Goal: Complete Application Form: Complete application form

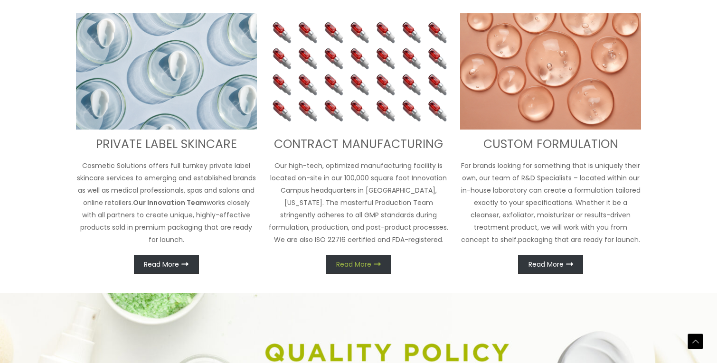
scroll to position [397, 0]
click at [356, 265] on span "Read More" at bounding box center [353, 264] width 35 height 7
click at [360, 264] on span "Read More" at bounding box center [353, 264] width 35 height 7
click at [341, 150] on h3 "CONTRACT MANUFACTURING" at bounding box center [358, 144] width 181 height 16
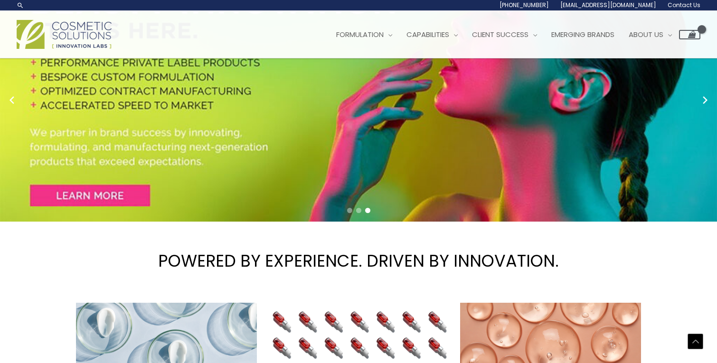
scroll to position [0, 0]
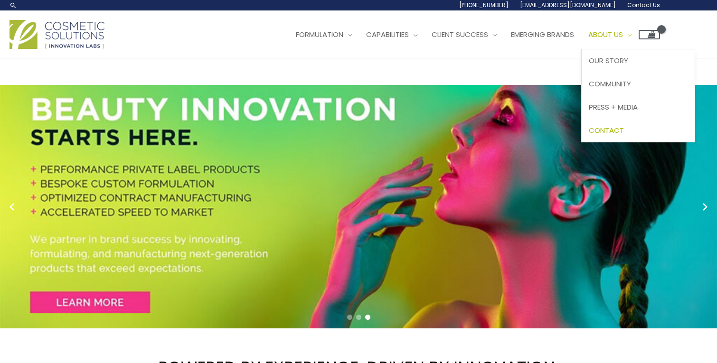
click at [619, 126] on span "Contact" at bounding box center [606, 130] width 35 height 10
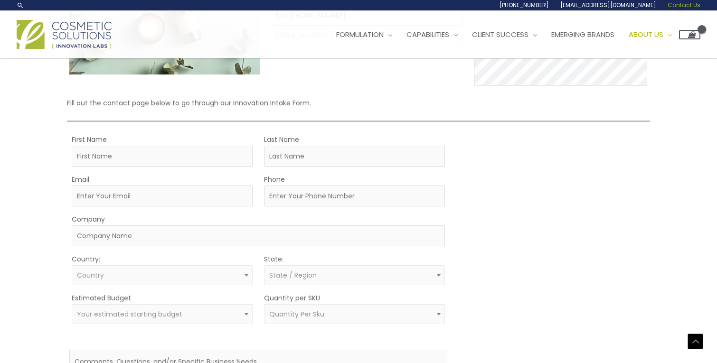
scroll to position [150, 0]
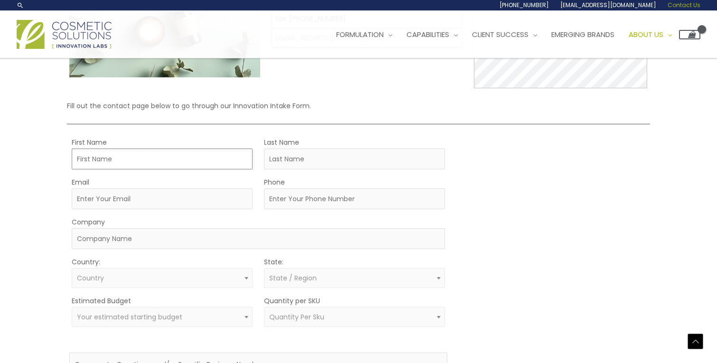
click at [168, 160] on input "First Name" at bounding box center [162, 159] width 181 height 21
type input "Lun"
type input "Yu"
type input "[EMAIL_ADDRESS][DOMAIN_NAME]"
type input "Metanovas Biotech"
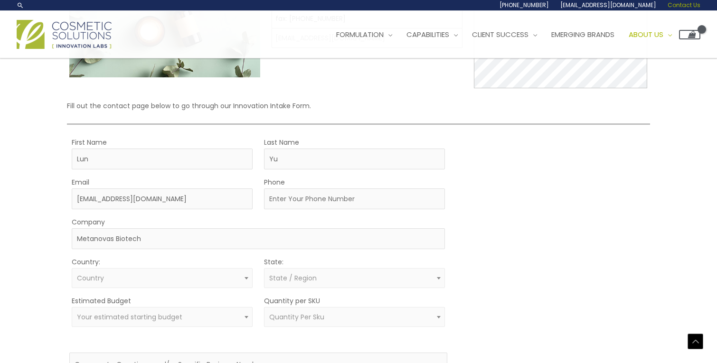
select select "[GEOGRAPHIC_DATA]"
select select "[US_STATE]"
click at [299, 200] on input "Phone" at bounding box center [354, 199] width 181 height 21
type input "8572598455"
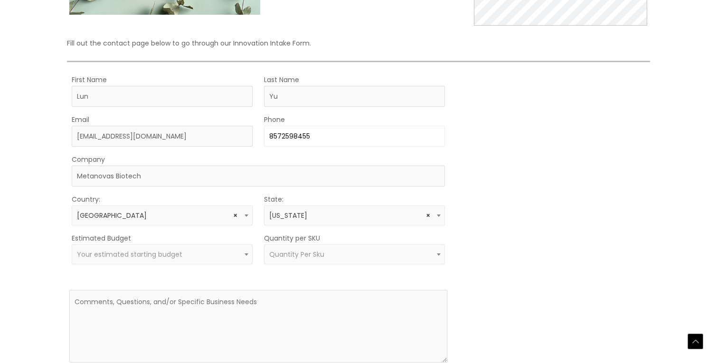
scroll to position [225, 0]
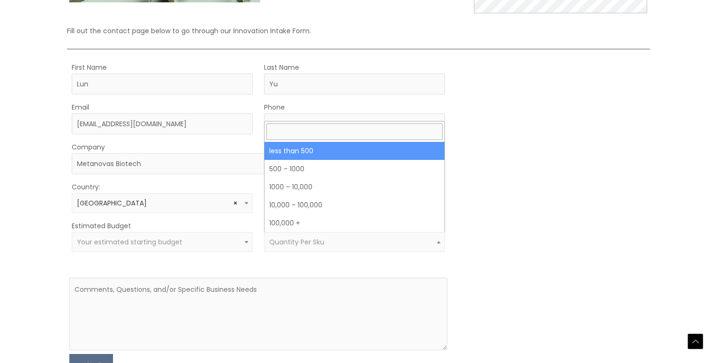
click at [303, 245] on span "Quantity Per Sku" at bounding box center [296, 241] width 55 height 9
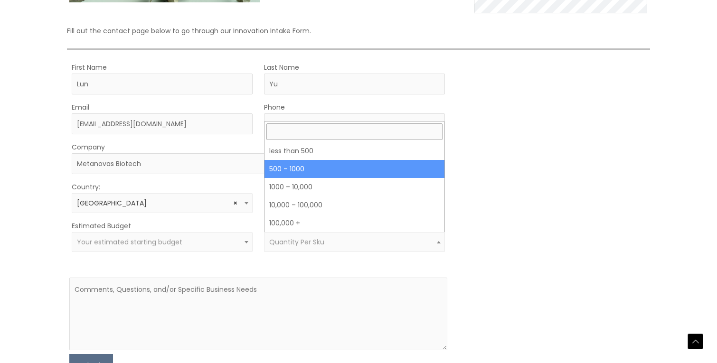
select select "8"
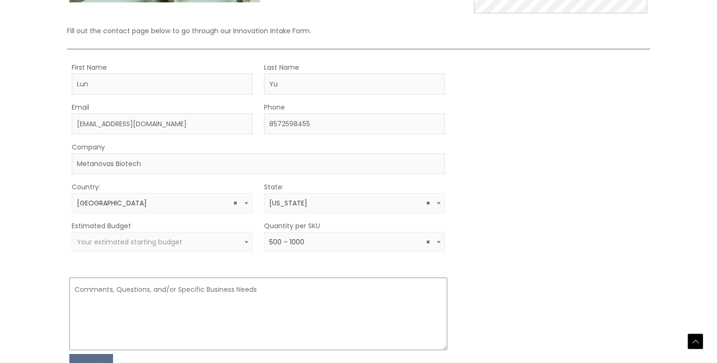
click at [182, 300] on textarea at bounding box center [258, 314] width 378 height 73
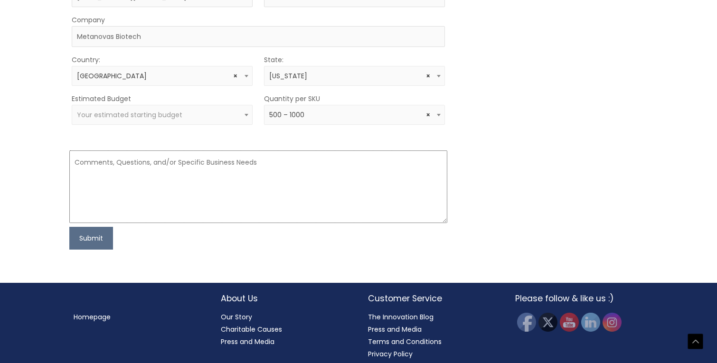
scroll to position [359, 0]
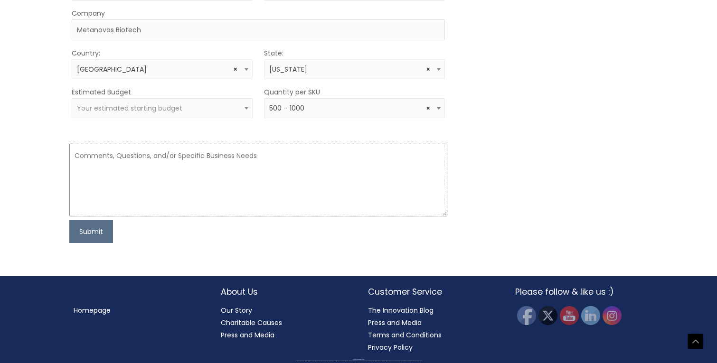
paste textarea "We would like to engage your services to mix several of our powder-form ingredi…"
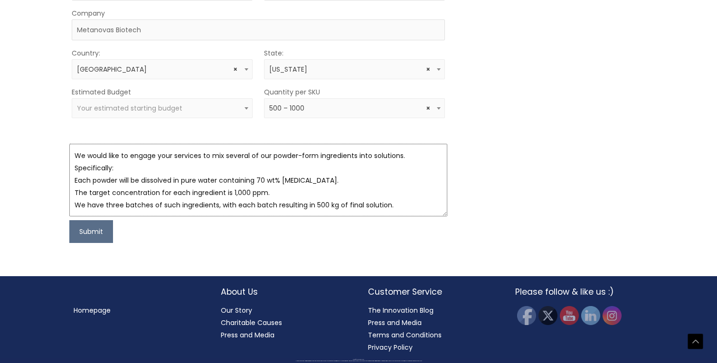
click at [74, 178] on textarea "We would like to engage your services to mix several of our powder-form ingredi…" at bounding box center [258, 180] width 378 height 73
click at [75, 192] on textarea "We would like to engage your services to mix several of our powder-form ingredi…" at bounding box center [258, 180] width 378 height 73
click at [75, 202] on textarea "We would like to engage your services to mix several of our powder-form ingredi…" at bounding box center [258, 180] width 378 height 73
click at [399, 204] on textarea "We would like to engage your services to mix several of our powder-form ingredi…" at bounding box center [258, 180] width 378 height 73
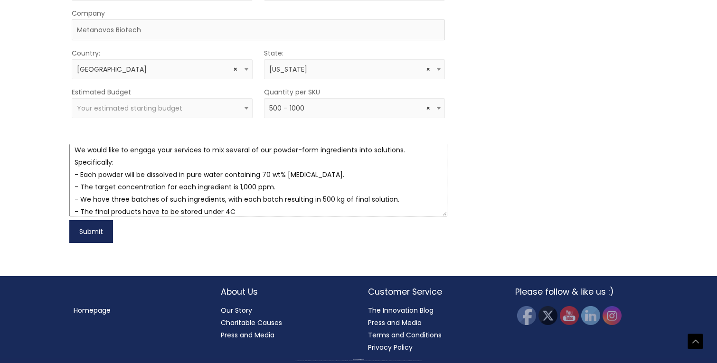
type textarea "We would like to engage your services to mix several of our powder-form ingredi…"
click at [100, 232] on button "Submit" at bounding box center [91, 231] width 44 height 23
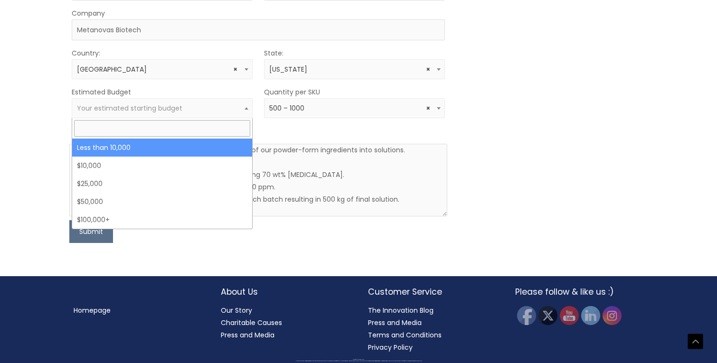
click at [145, 105] on span "Your estimated starting budget" at bounding box center [129, 108] width 105 height 9
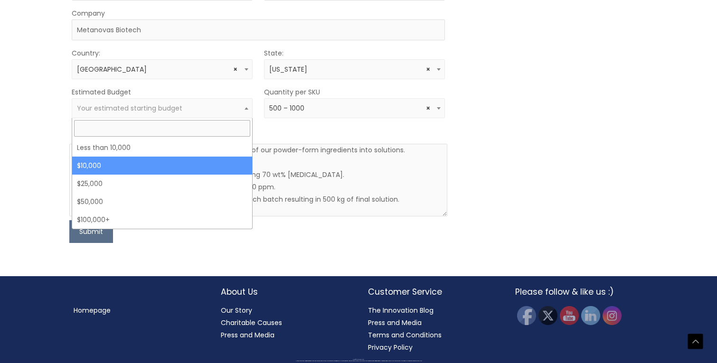
select select "10000"
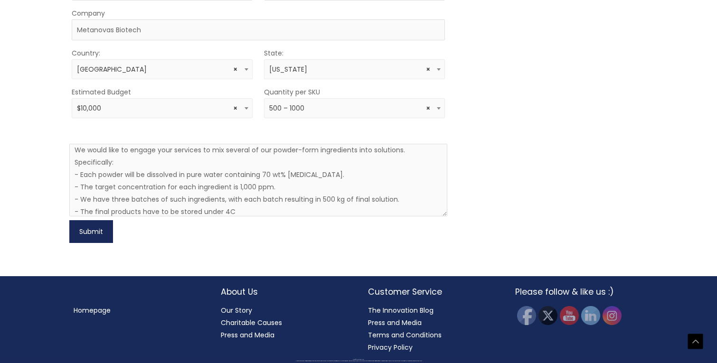
click at [96, 228] on button "Submit" at bounding box center [91, 231] width 44 height 23
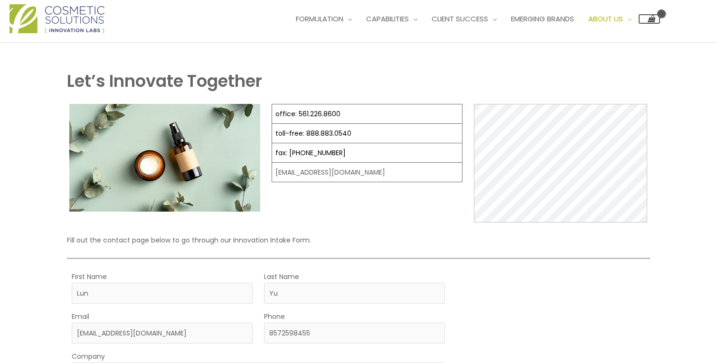
scroll to position [0, 0]
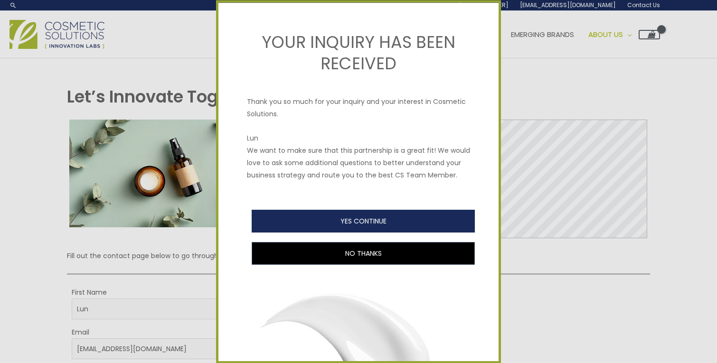
click at [387, 228] on button "YES CONTINUE" at bounding box center [363, 221] width 223 height 23
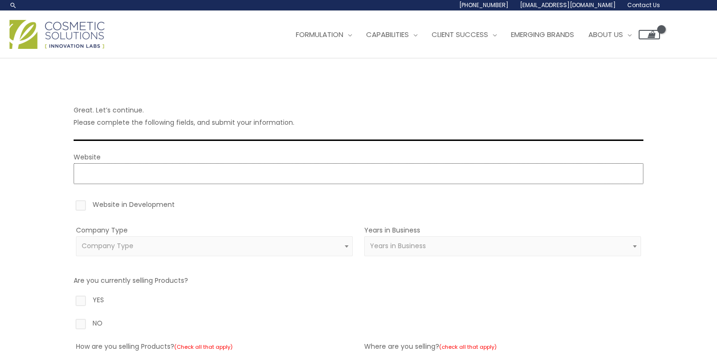
click at [329, 176] on input "Website" at bounding box center [359, 173] width 570 height 21
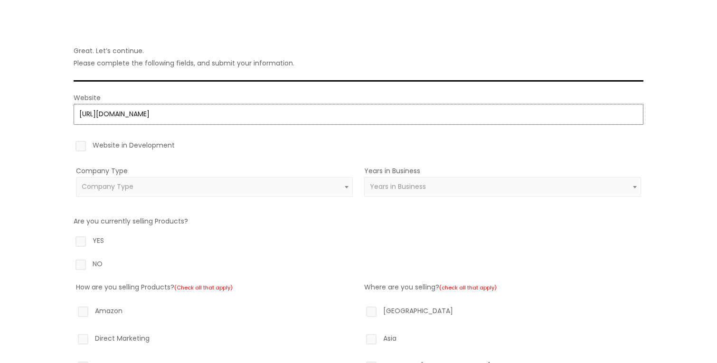
scroll to position [70, 0]
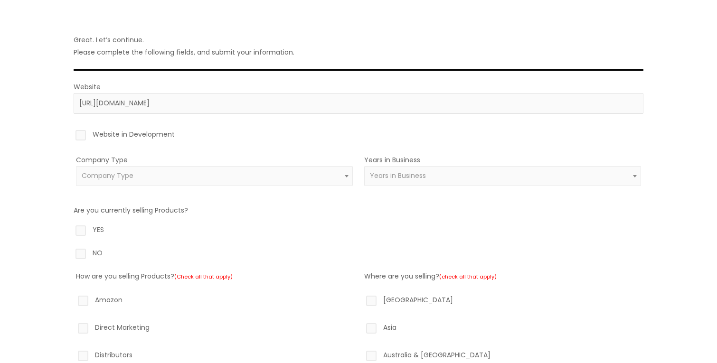
type input "https://https://www.metanovas.com"
click at [158, 181] on span "Company Type" at bounding box center [214, 176] width 277 height 20
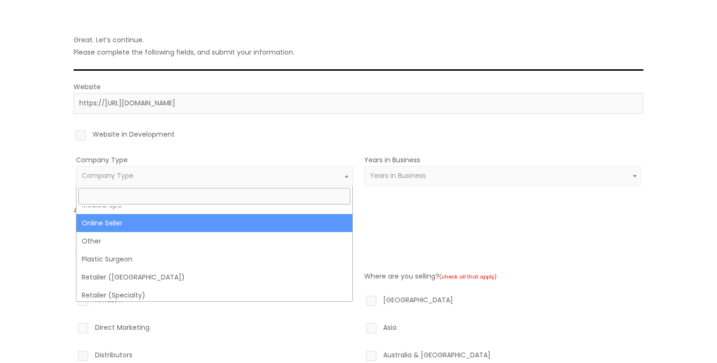
scroll to position [230, 0]
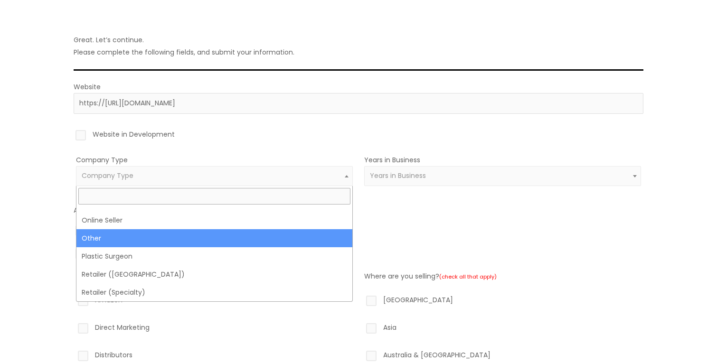
select select "4"
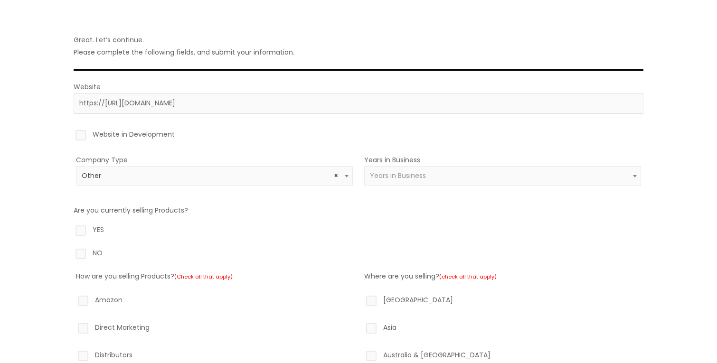
click at [442, 167] on span "Years in Business" at bounding box center [502, 176] width 277 height 20
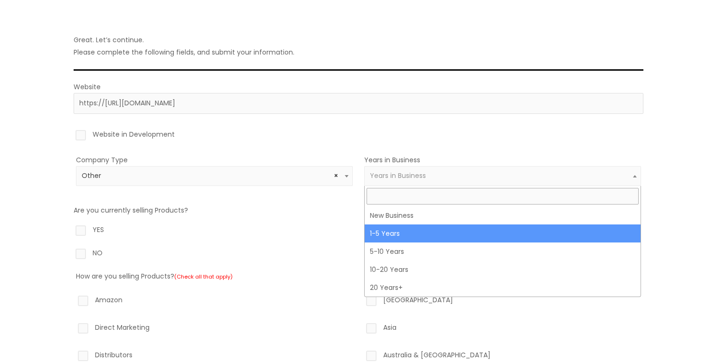
select select "2"
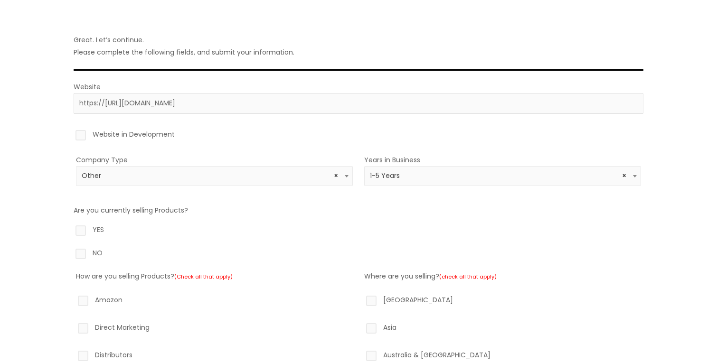
click at [82, 255] on label "NO" at bounding box center [359, 255] width 570 height 16
click at [70, 253] on input "NO" at bounding box center [67, 250] width 6 height 6
radio input "true"
click at [82, 255] on label "NO" at bounding box center [359, 255] width 570 height 16
click at [70, 253] on input "NO" at bounding box center [67, 250] width 6 height 6
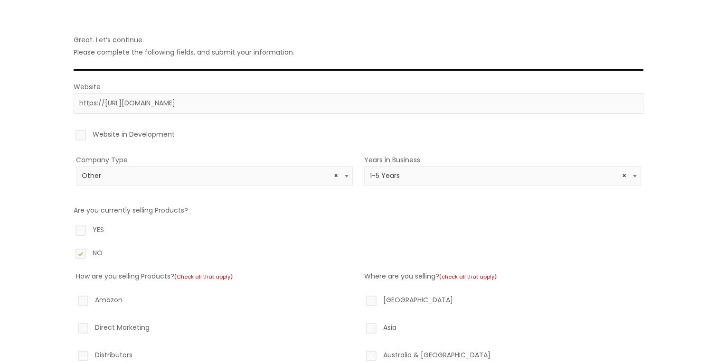
click at [82, 231] on label "YES" at bounding box center [359, 232] width 570 height 16
click at [70, 230] on input "YES" at bounding box center [67, 227] width 6 height 6
radio input "true"
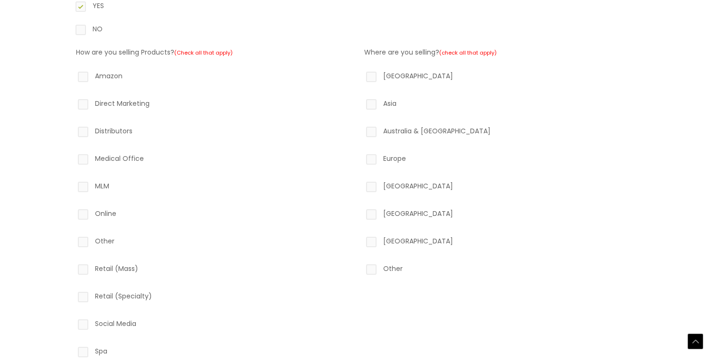
scroll to position [310, 0]
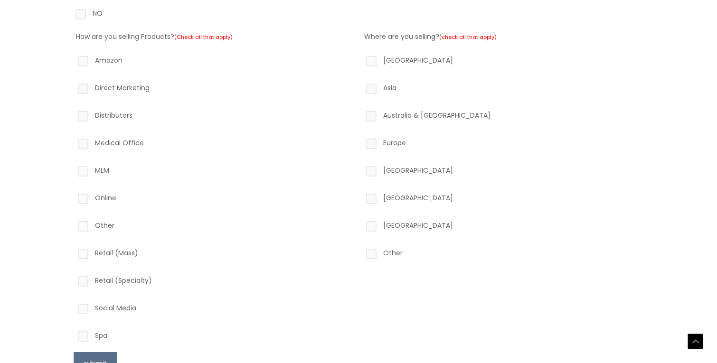
click at [80, 222] on label "Other" at bounding box center [214, 227] width 277 height 16
click at [73, 222] on input "Other" at bounding box center [69, 222] width 6 height 6
checkbox input "true"
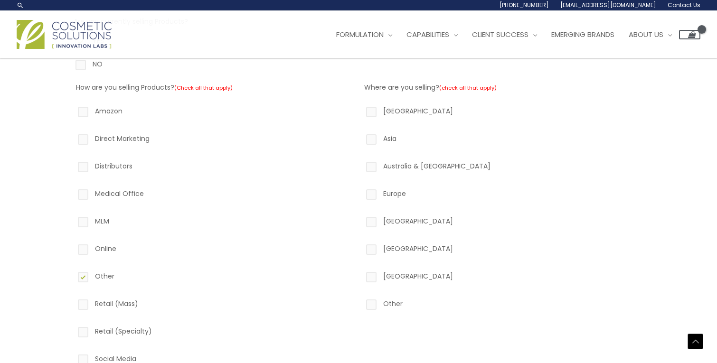
scroll to position [253, 0]
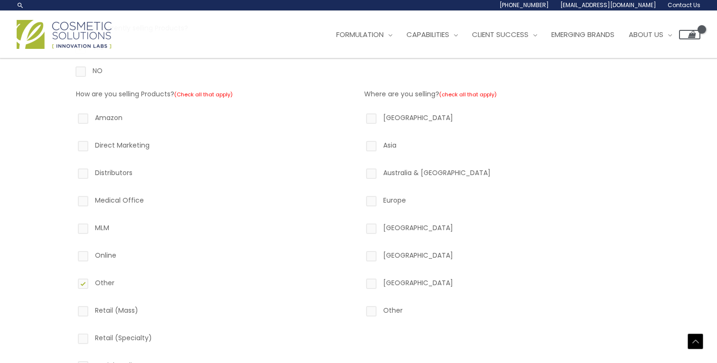
click at [376, 116] on label "North America" at bounding box center [502, 120] width 277 height 16
click at [361, 116] on input "North America" at bounding box center [358, 115] width 6 height 6
checkbox input "true"
click at [376, 142] on label "Asia" at bounding box center [502, 147] width 277 height 16
click at [361, 142] on input "Asia" at bounding box center [358, 142] width 6 height 6
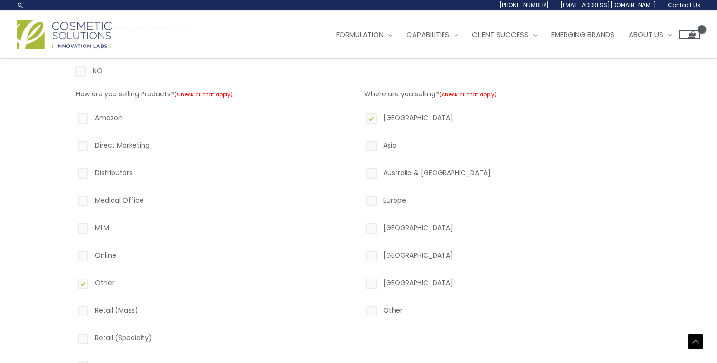
checkbox input "true"
click at [370, 198] on label "Europe" at bounding box center [502, 202] width 277 height 16
click at [361, 198] on input "Europe" at bounding box center [358, 197] width 6 height 6
checkbox input "true"
click at [370, 234] on label "Africa" at bounding box center [502, 230] width 277 height 16
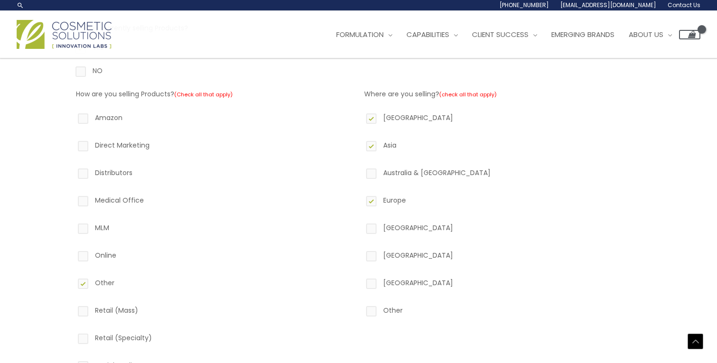
click at [361, 228] on input "Africa" at bounding box center [358, 225] width 6 height 6
checkbox input "true"
click at [369, 260] on label "South America" at bounding box center [502, 257] width 277 height 16
click at [361, 255] on input "South America" at bounding box center [358, 252] width 6 height 6
checkbox input "true"
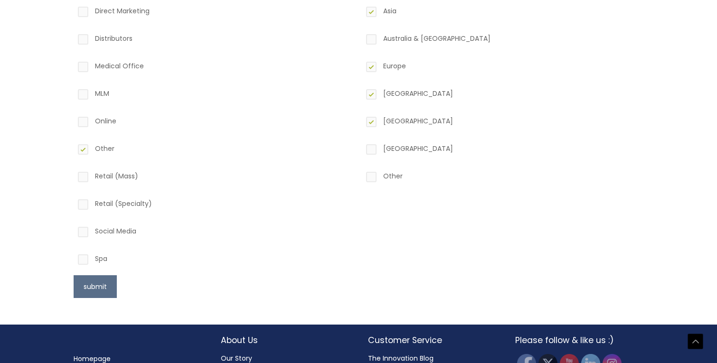
scroll to position [391, 0]
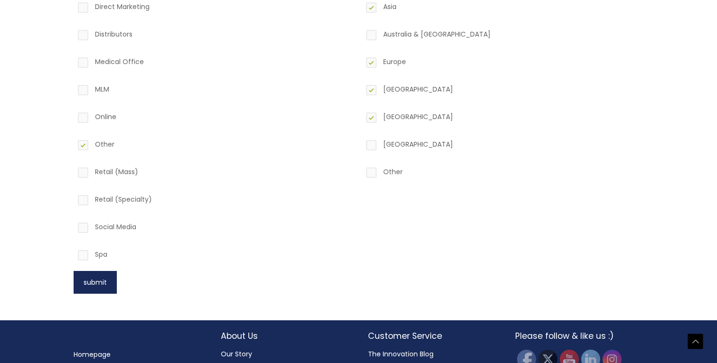
click at [101, 288] on button "submit" at bounding box center [95, 282] width 43 height 23
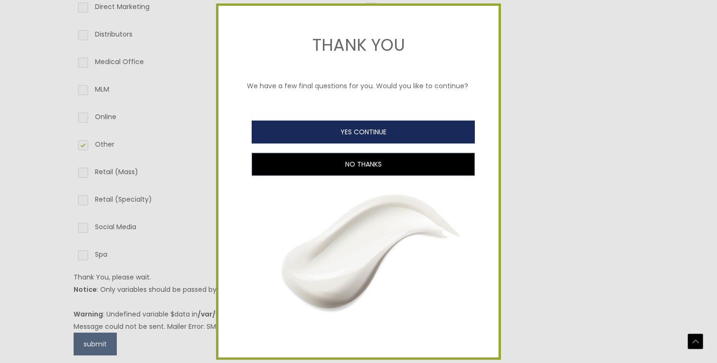
click at [334, 135] on button "YES CONTINUE" at bounding box center [363, 132] width 223 height 23
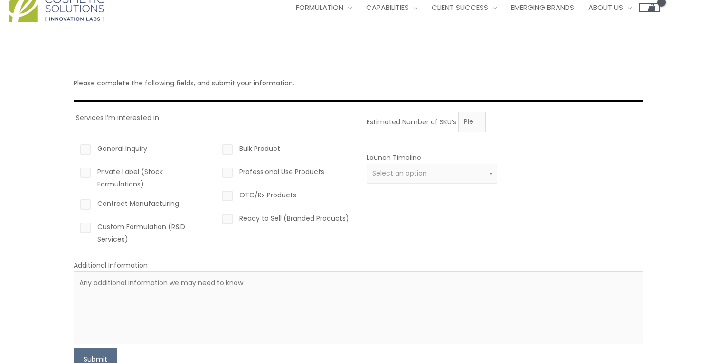
scroll to position [29, 0]
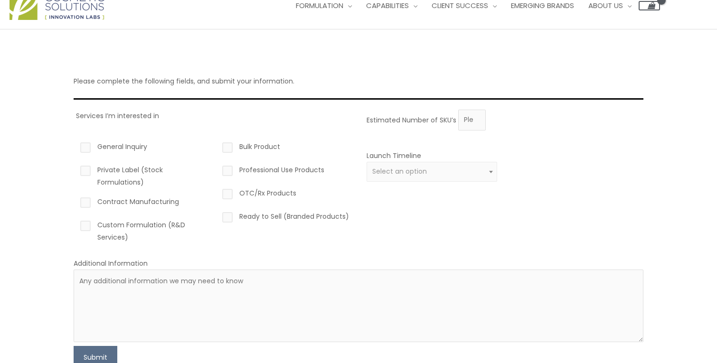
click at [83, 200] on label "Contract Manufacturing" at bounding box center [143, 204] width 131 height 16
click at [75, 200] on input "Contract Manufacturing" at bounding box center [72, 199] width 6 height 6
checkbox input "true"
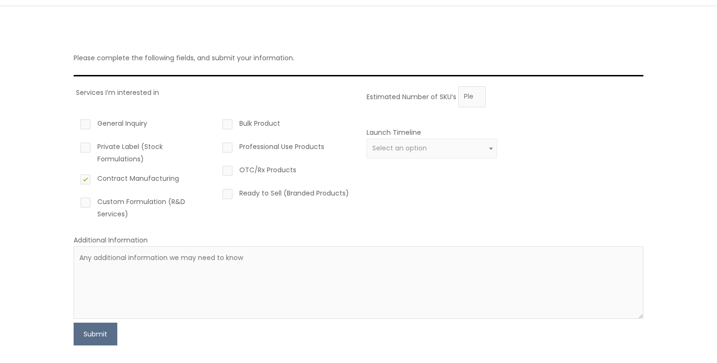
scroll to position [54, 0]
click at [382, 149] on span "Select an option" at bounding box center [399, 146] width 55 height 9
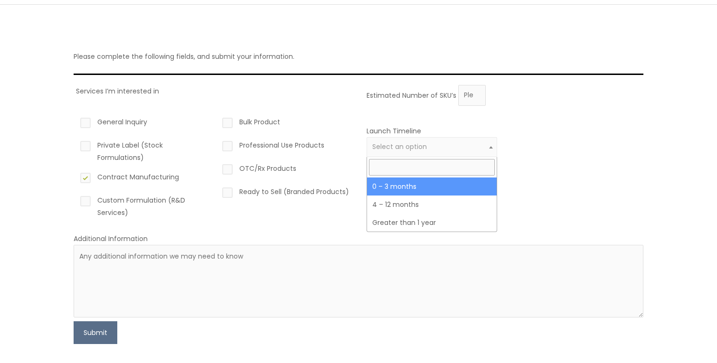
select select "2"
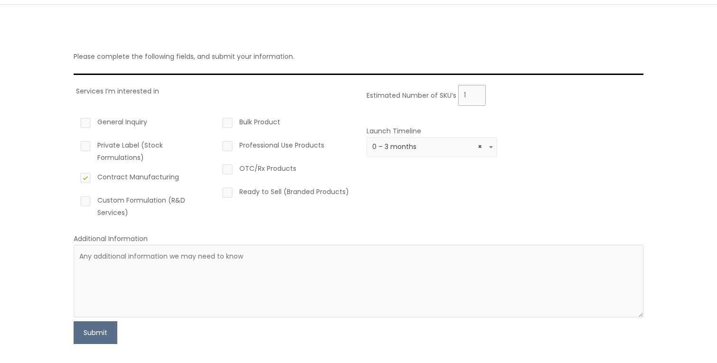
click at [474, 93] on input "1" at bounding box center [472, 95] width 28 height 21
click at [474, 93] on input "2" at bounding box center [472, 95] width 28 height 21
type input "3"
click at [474, 93] on input "3" at bounding box center [472, 95] width 28 height 21
click at [94, 330] on button "Submit" at bounding box center [96, 332] width 44 height 23
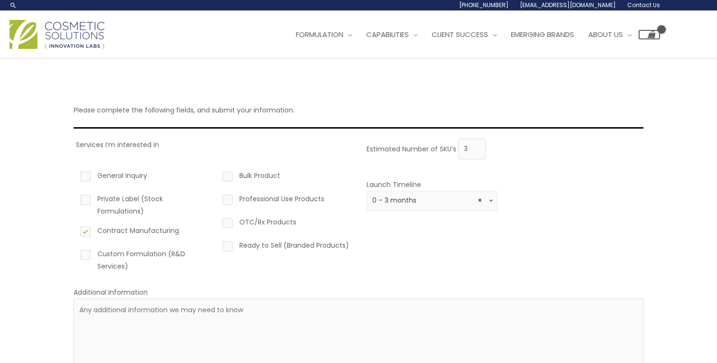
scroll to position [160, 0]
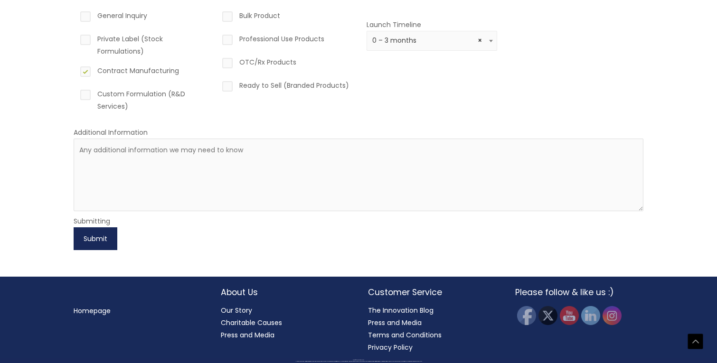
click at [86, 234] on button "Submit" at bounding box center [96, 238] width 44 height 23
click at [98, 236] on button "Submit" at bounding box center [96, 238] width 44 height 23
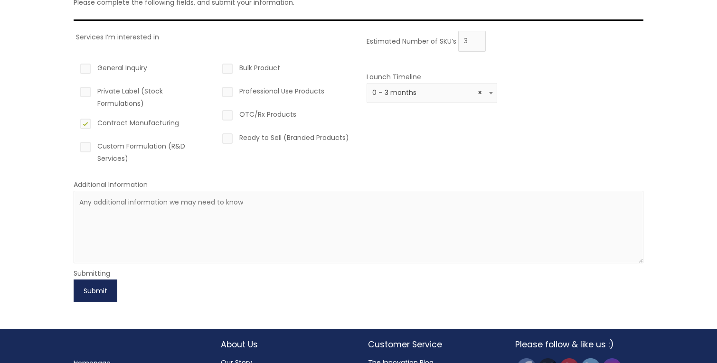
scroll to position [0, 0]
